Goal: Find specific page/section: Find specific page/section

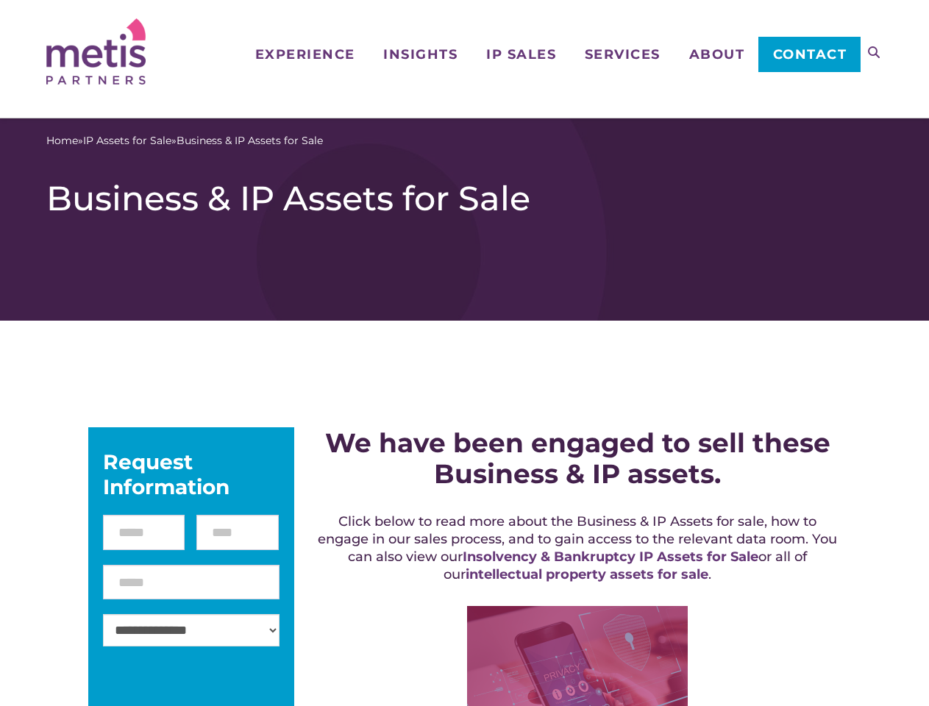
click at [874, 52] on icon at bounding box center [874, 52] width 12 height 12
